Goal: Information Seeking & Learning: Find specific page/section

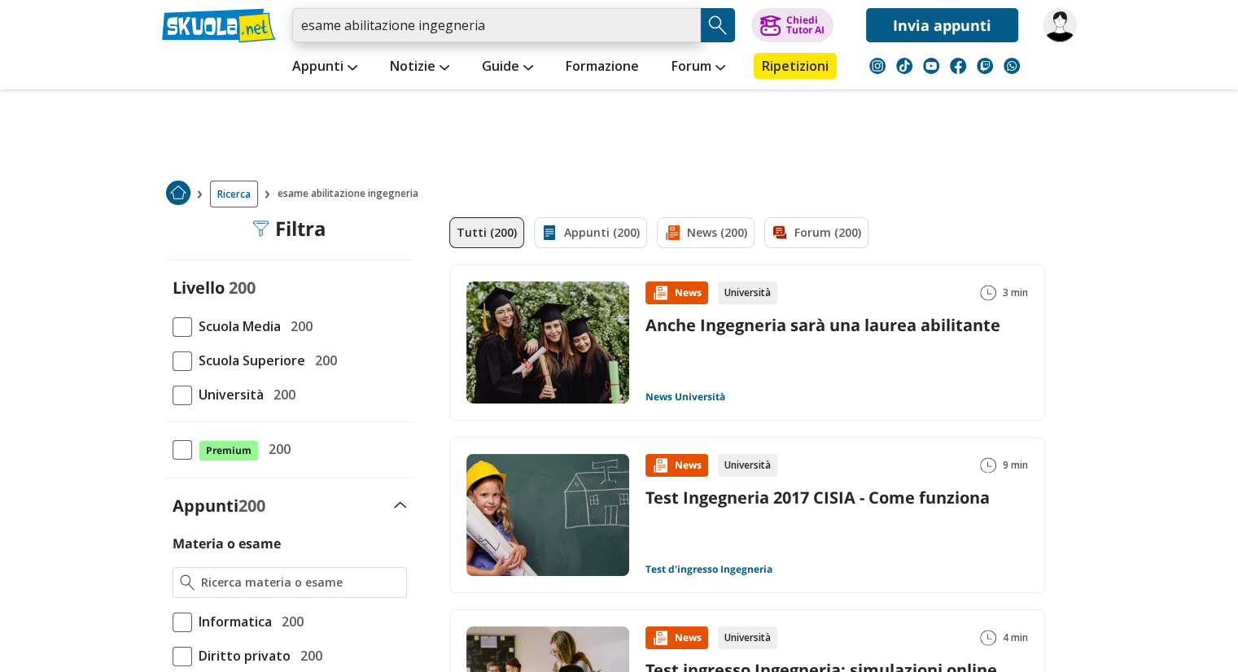
drag, startPoint x: 506, startPoint y: 24, endPoint x: 96, endPoint y: 21, distance: 409.5
click at [96, 21] on header "esame abilitazione ingegneria Trova un tutor esperto su questo argomento Chiedi…" at bounding box center [619, 45] width 1238 height 90
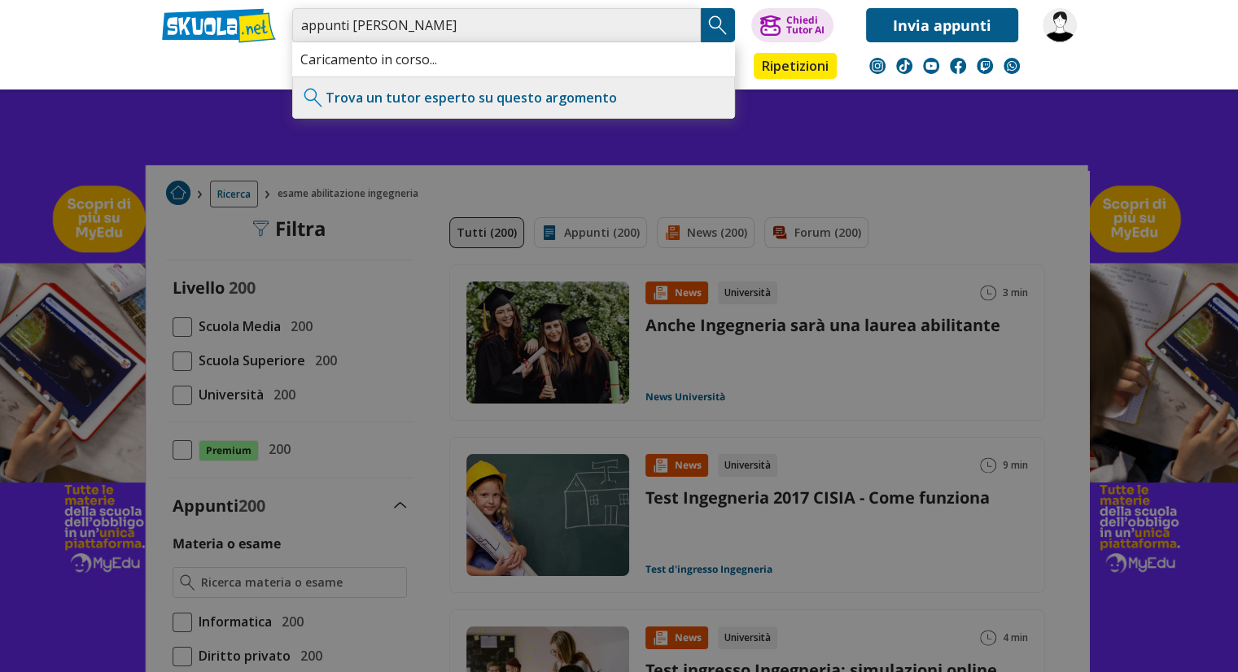
type input "appunti [PERSON_NAME]"
click at [735, 22] on button "Search Button" at bounding box center [718, 25] width 34 height 34
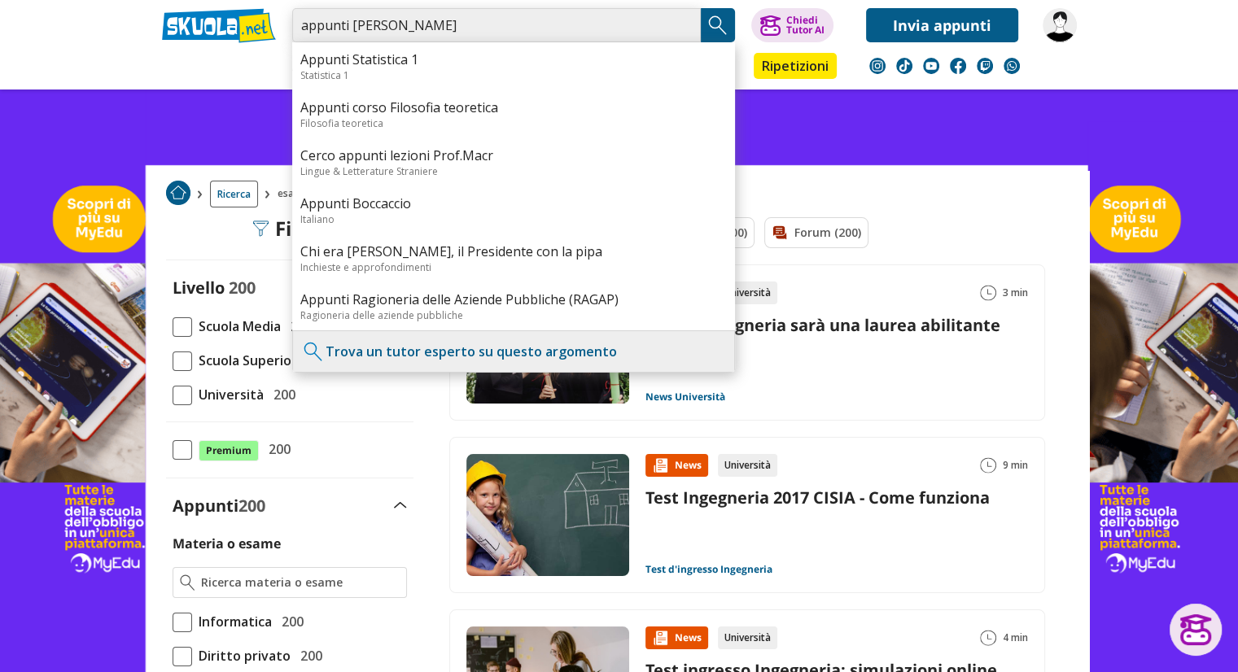
click at [432, 26] on input "appunti [PERSON_NAME]" at bounding box center [496, 25] width 409 height 34
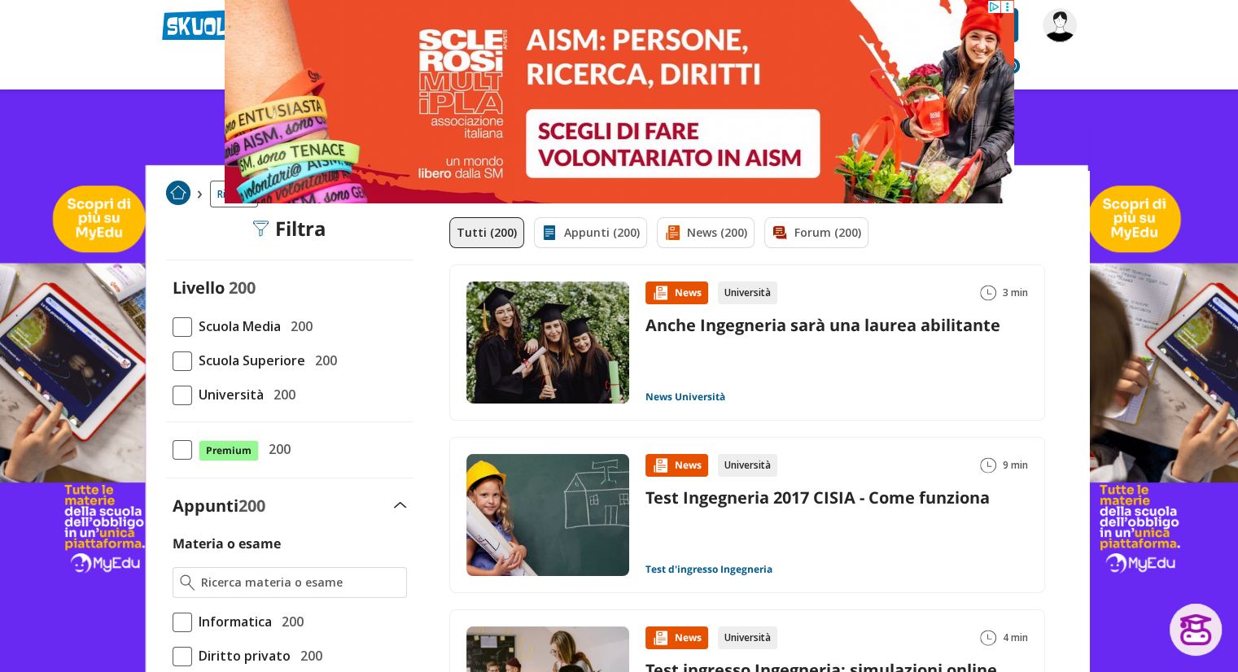
scroll to position [33, 0]
